Goal: Find specific page/section: Find specific page/section

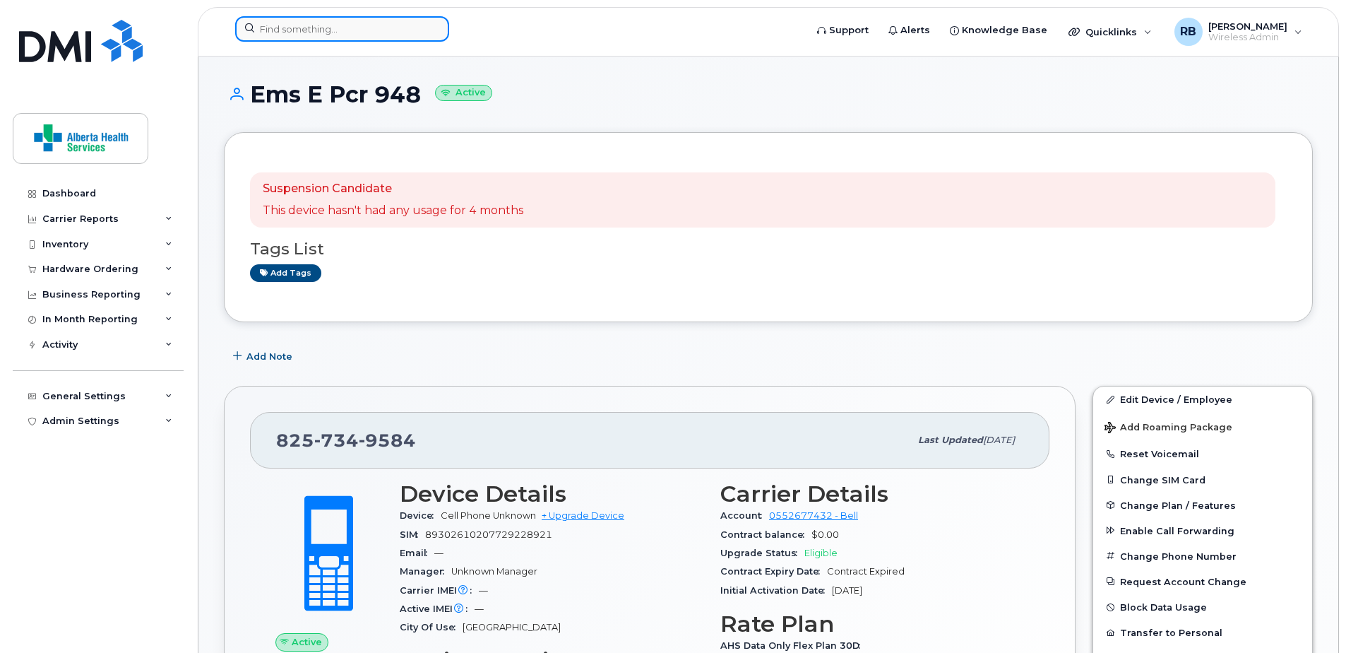
click at [383, 28] on input at bounding box center [342, 28] width 214 height 25
paste input "587-282-1408"
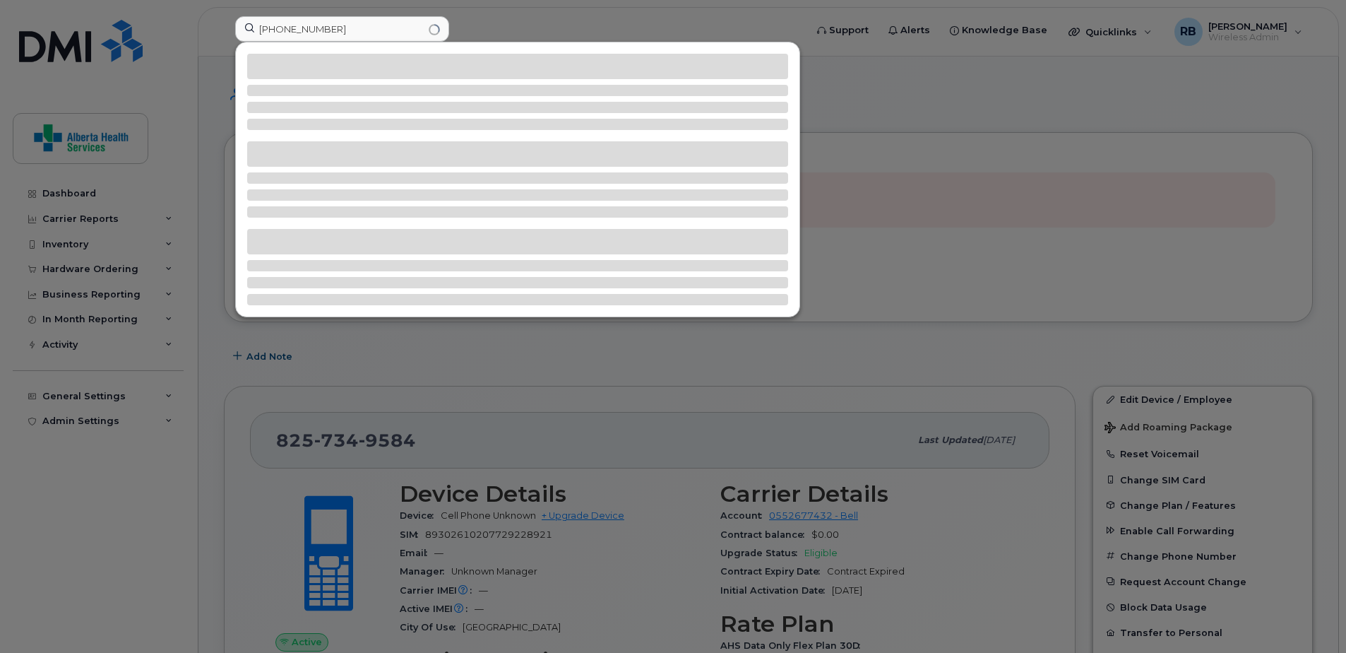
click at [976, 162] on div at bounding box center [673, 326] width 1346 height 653
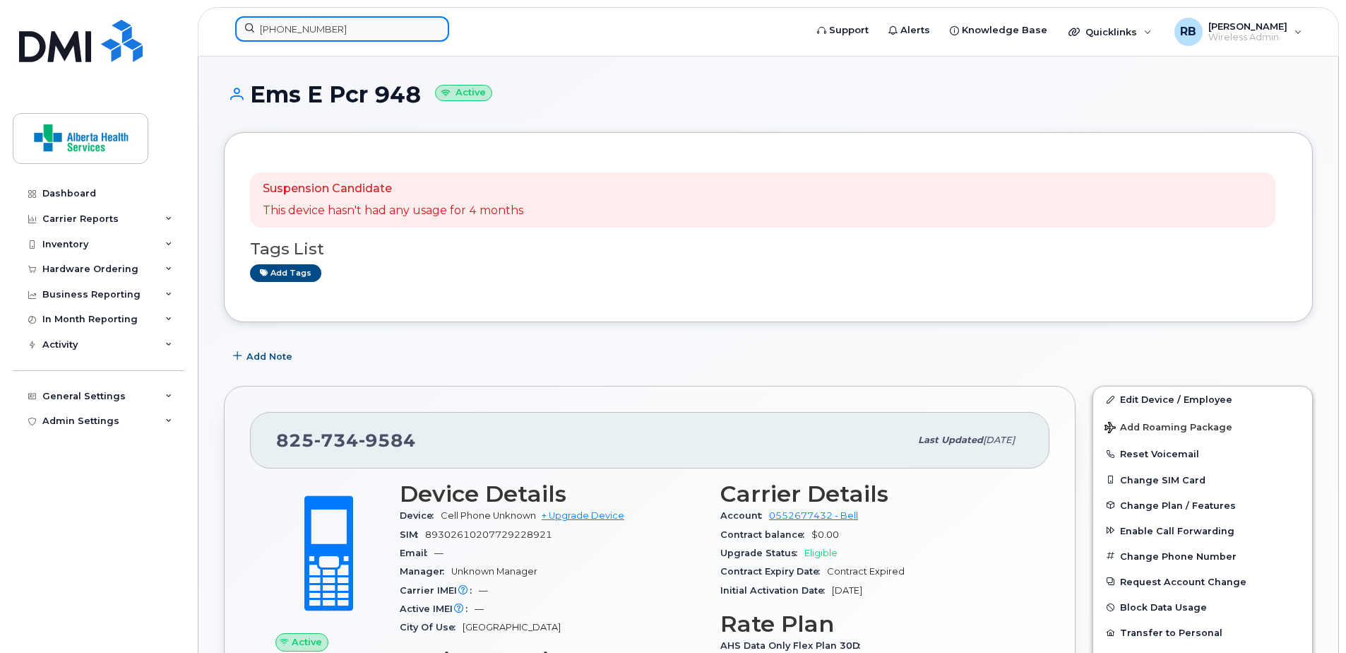
click at [369, 32] on input "587-282-1408" at bounding box center [342, 28] width 214 height 25
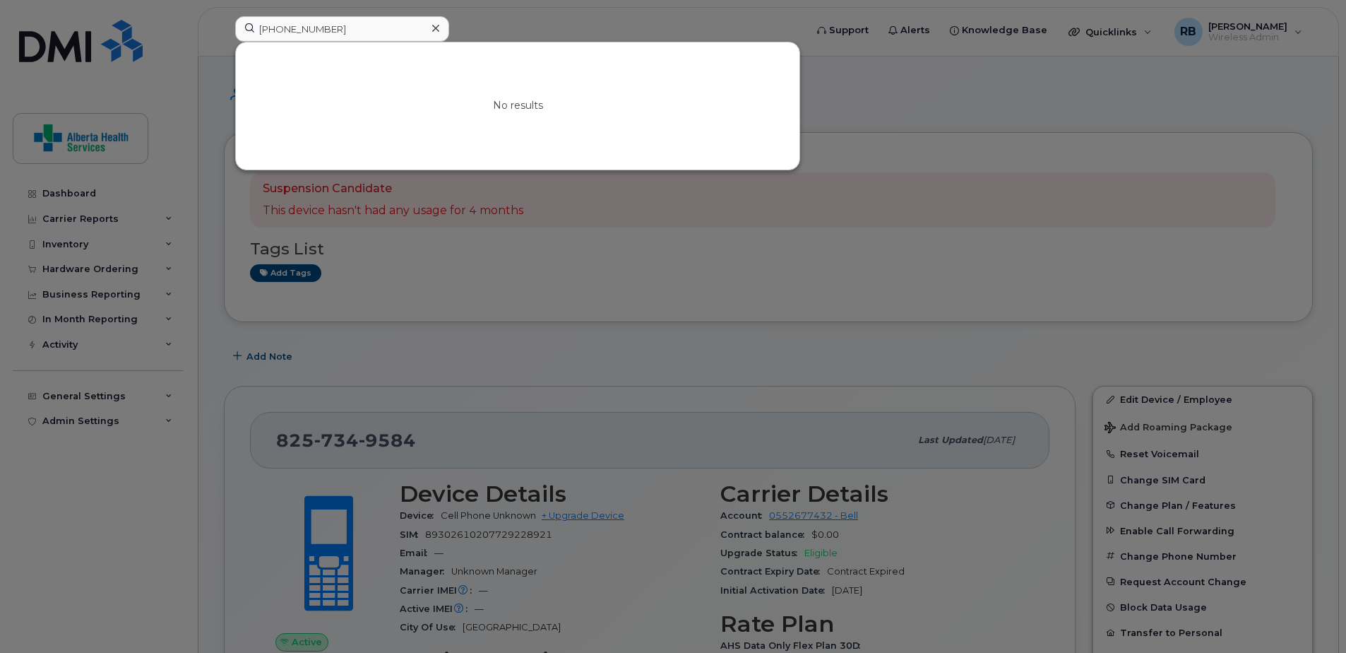
click at [887, 196] on div at bounding box center [673, 326] width 1346 height 653
drag, startPoint x: 360, startPoint y: 31, endPoint x: 142, endPoint y: 0, distance: 219.8
click at [224, 16] on div "587-282-1408 No results" at bounding box center [516, 31] width 584 height 31
paste input "4037718486"
click at [1108, 276] on div at bounding box center [673, 326] width 1346 height 653
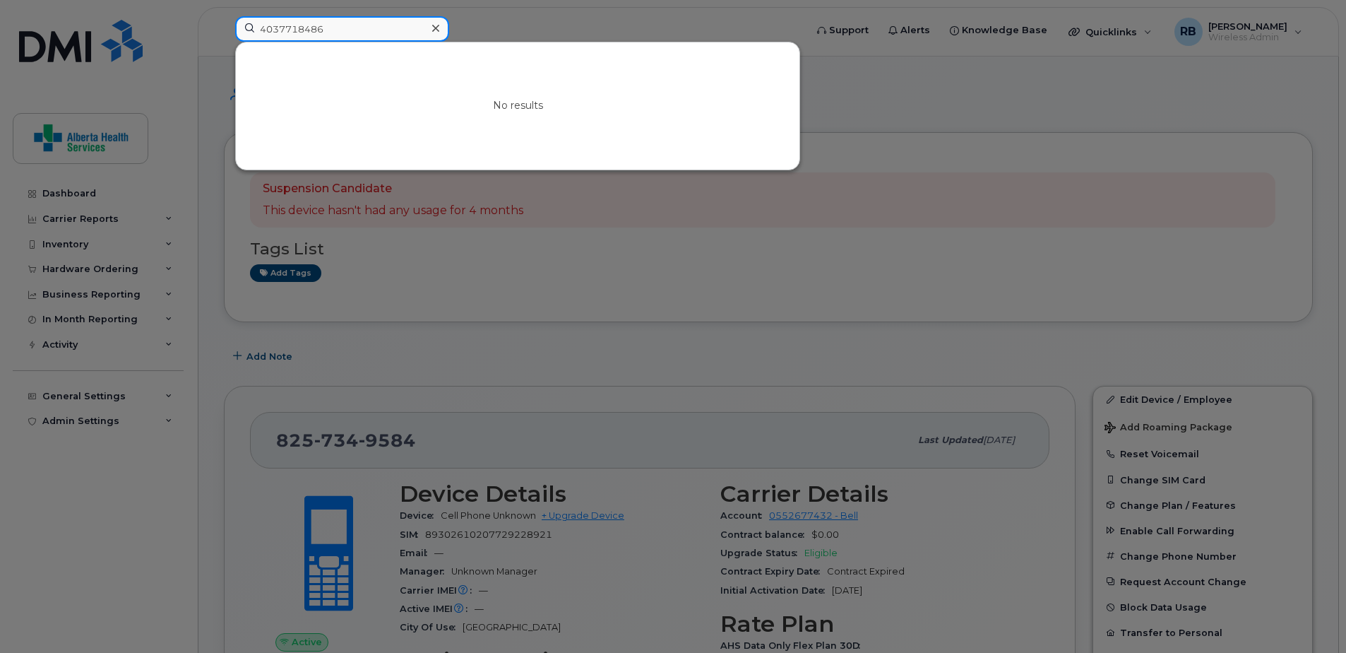
drag, startPoint x: 352, startPoint y: 28, endPoint x: 226, endPoint y: 27, distance: 125.7
click at [226, 27] on div "4037718486 No results" at bounding box center [516, 31] width 584 height 31
type input "4"
type input "\"
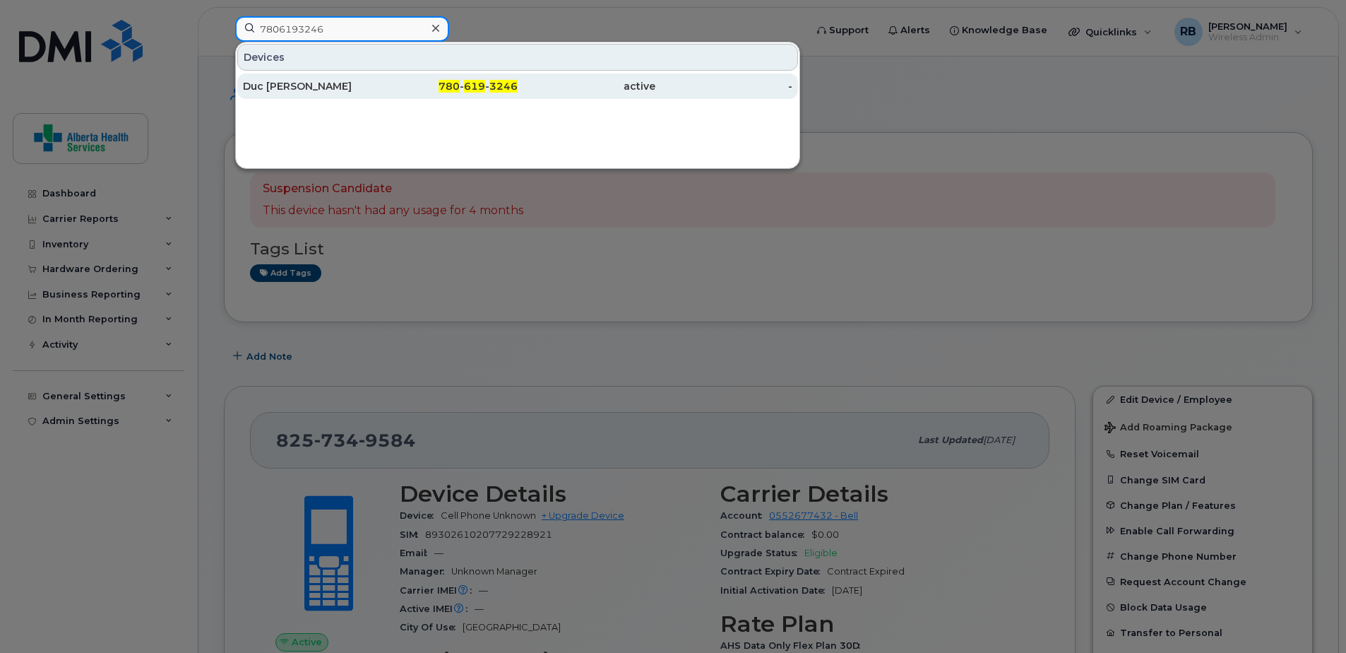
type input "7806193246"
click at [426, 80] on div "780 - 619 - 3246" at bounding box center [450, 86] width 138 height 14
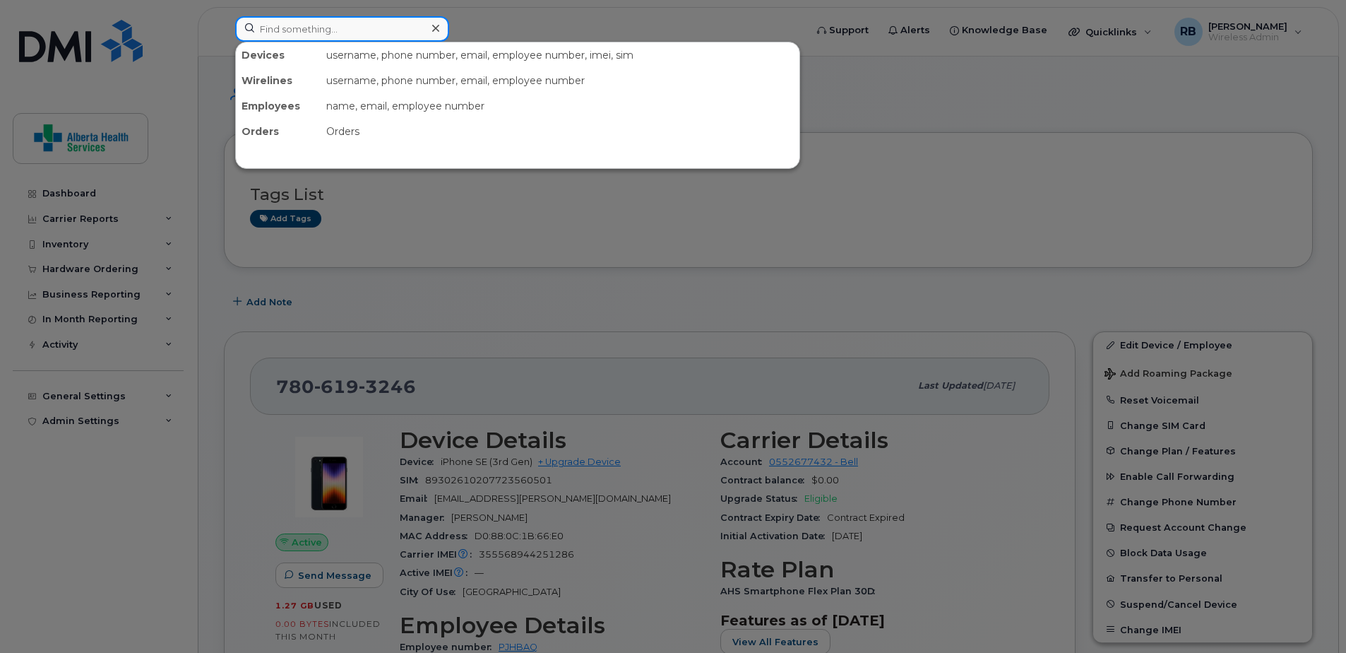
click at [364, 26] on input at bounding box center [342, 28] width 214 height 25
paste input "[PHONE_NUMBER]"
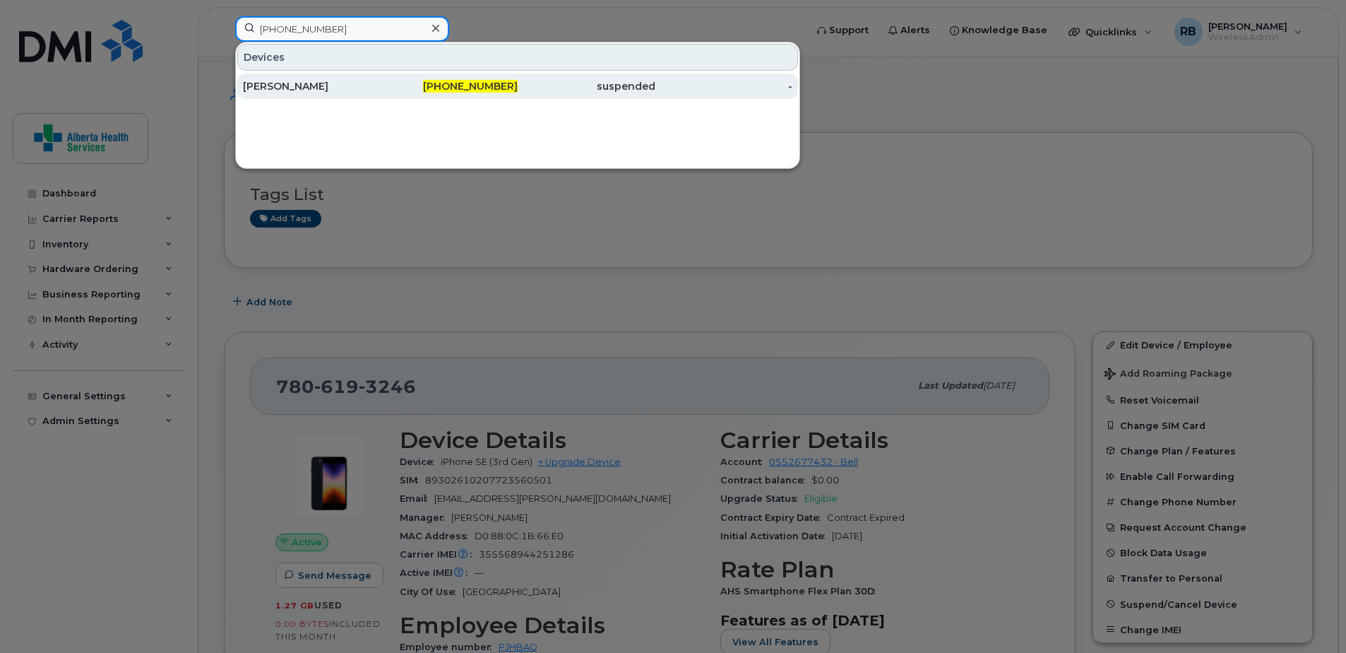
type input "[PHONE_NUMBER]"
drag, startPoint x: 468, startPoint y: 81, endPoint x: 439, endPoint y: 81, distance: 29.0
click at [468, 81] on span "[PHONE_NUMBER]" at bounding box center [470, 86] width 95 height 13
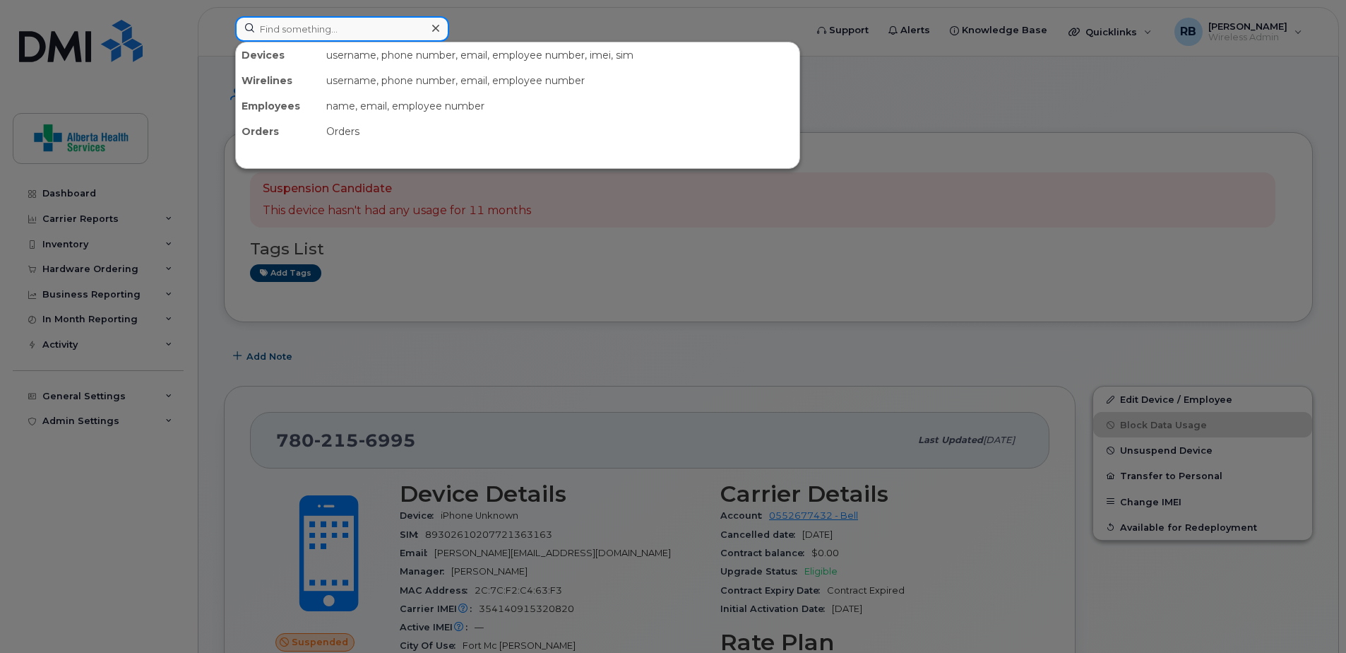
click at [291, 37] on input at bounding box center [342, 28] width 214 height 25
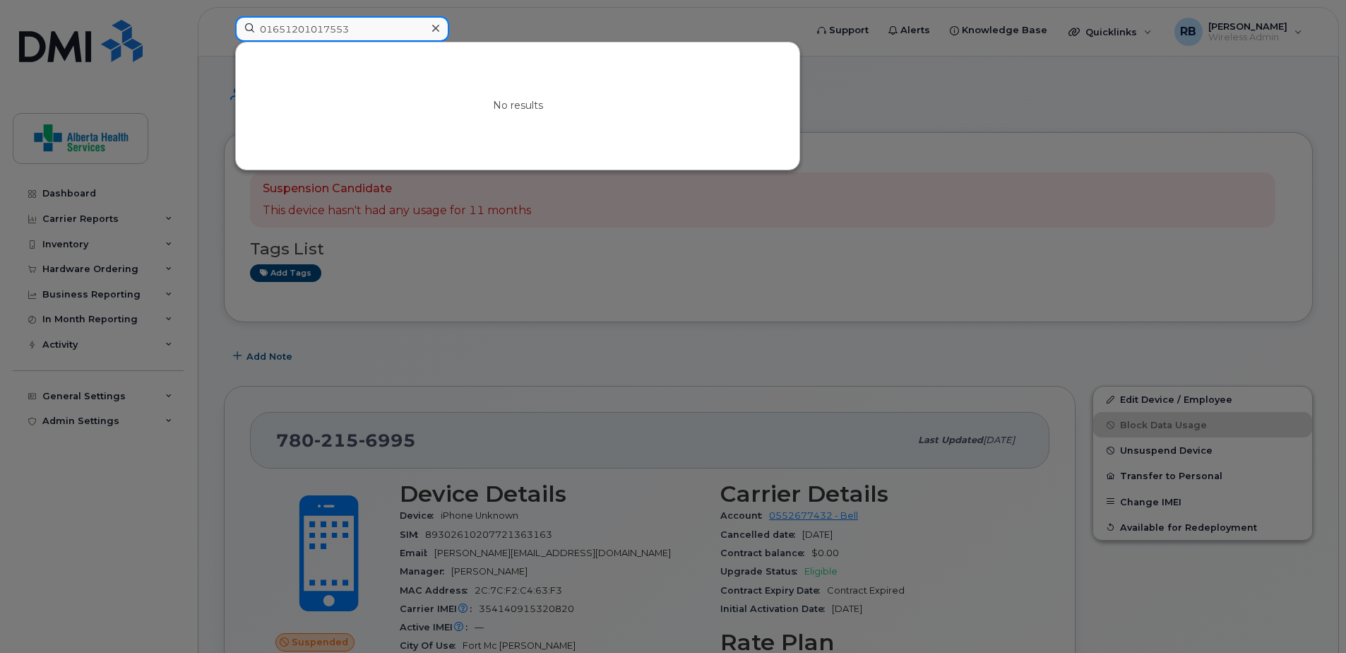
drag, startPoint x: 377, startPoint y: 27, endPoint x: 148, endPoint y: 33, distance: 229.7
click at [224, 33] on div "01651201017553 No results" at bounding box center [516, 31] width 584 height 31
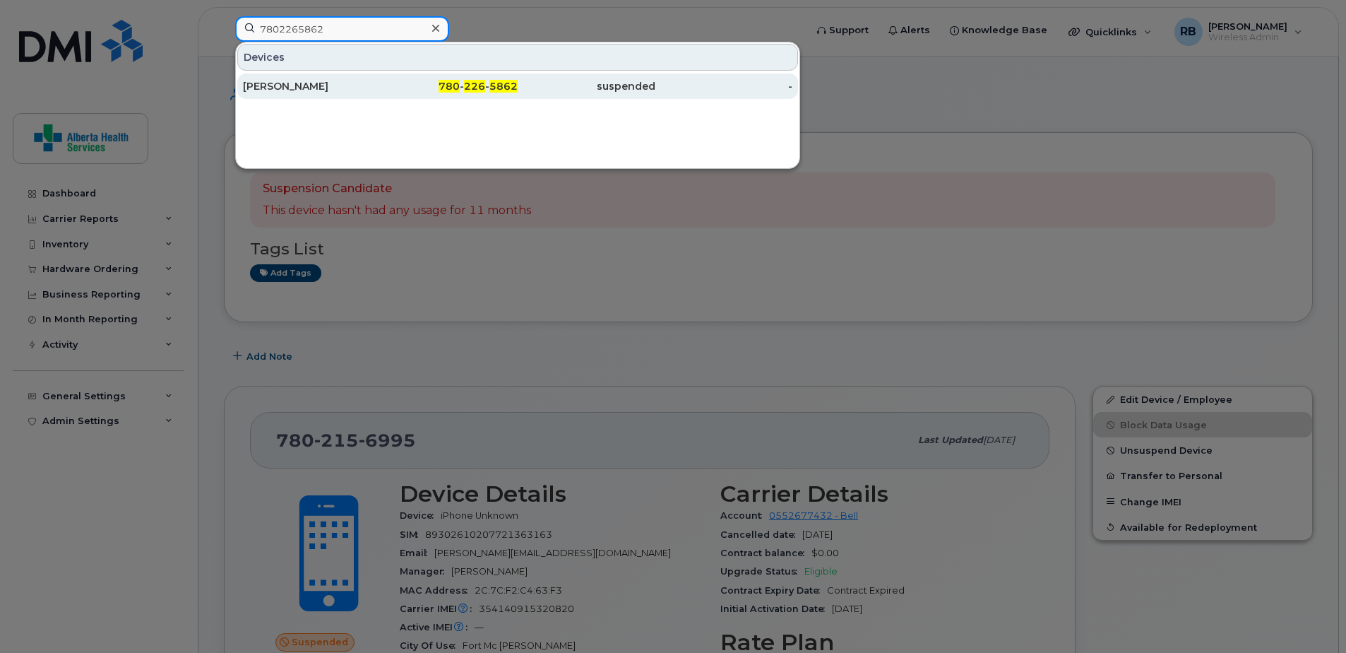
type input "7802265862"
click at [454, 90] on span "780" at bounding box center [449, 86] width 21 height 13
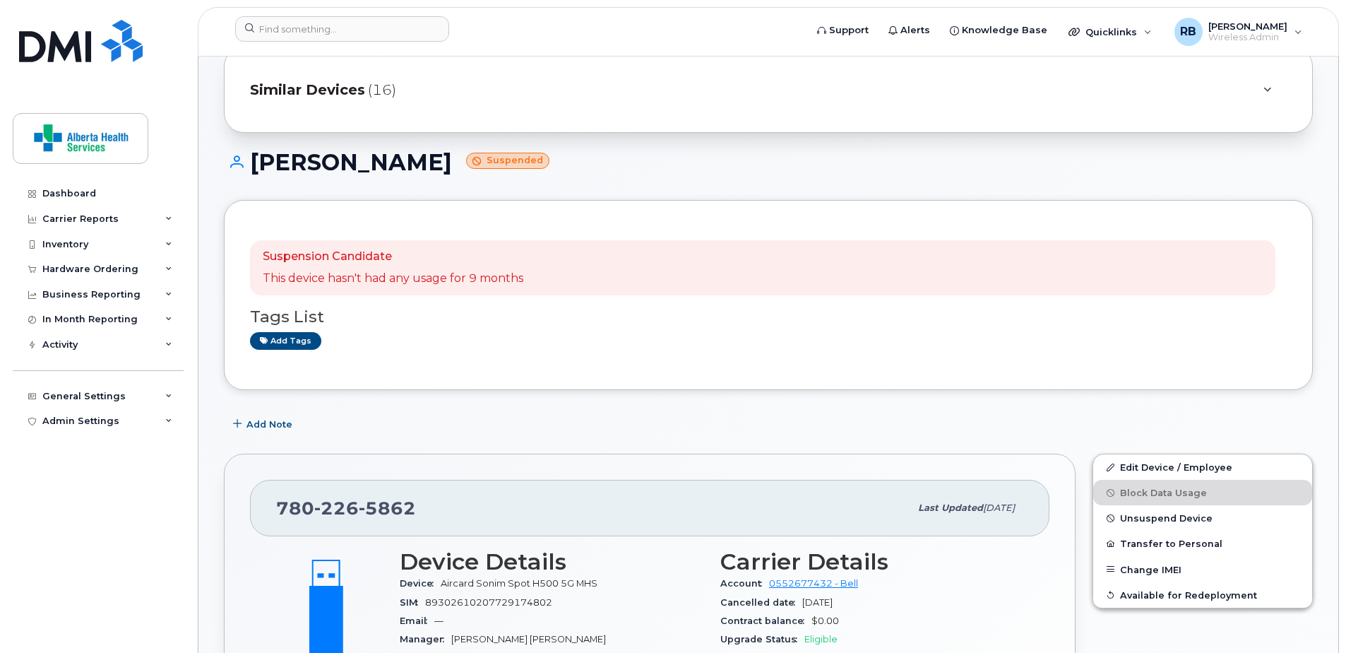
scroll to position [141, 0]
